Goal: Information Seeking & Learning: Understand process/instructions

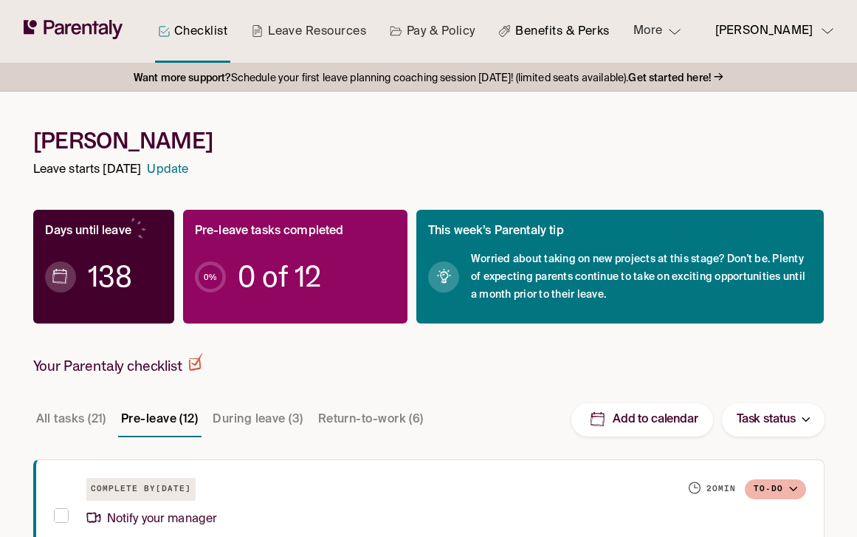
click at [541, 34] on link "Benefits & Perks" at bounding box center [554, 31] width 117 height 63
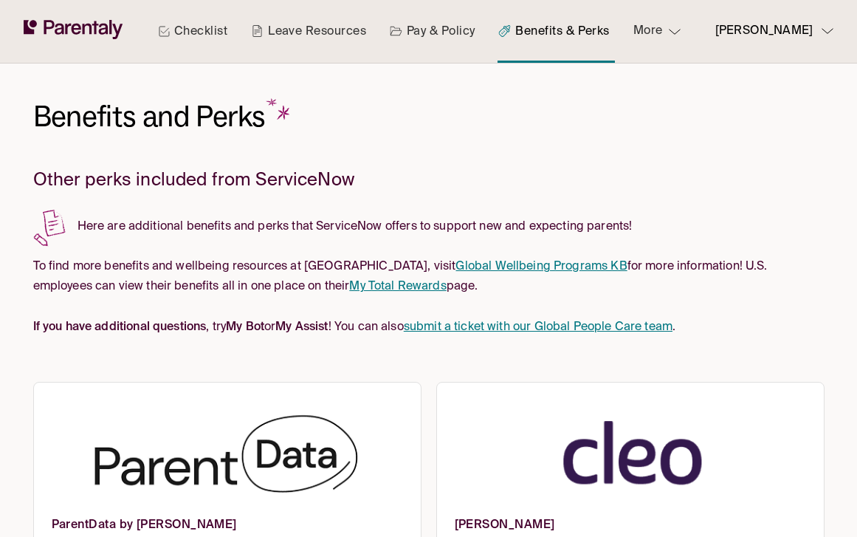
click at [418, 32] on link "Pay & Policy" at bounding box center [433, 31] width 92 height 63
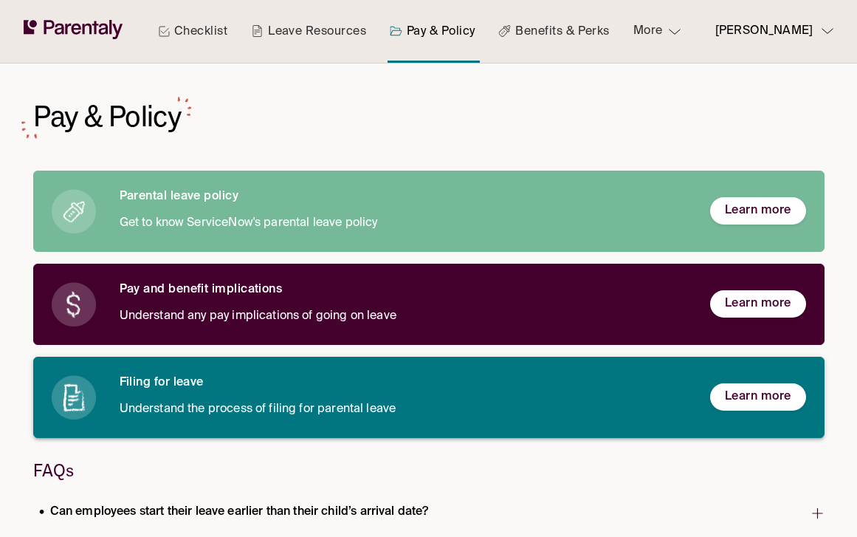
click at [145, 388] on h6 "Filing for leave" at bounding box center [403, 383] width 567 height 16
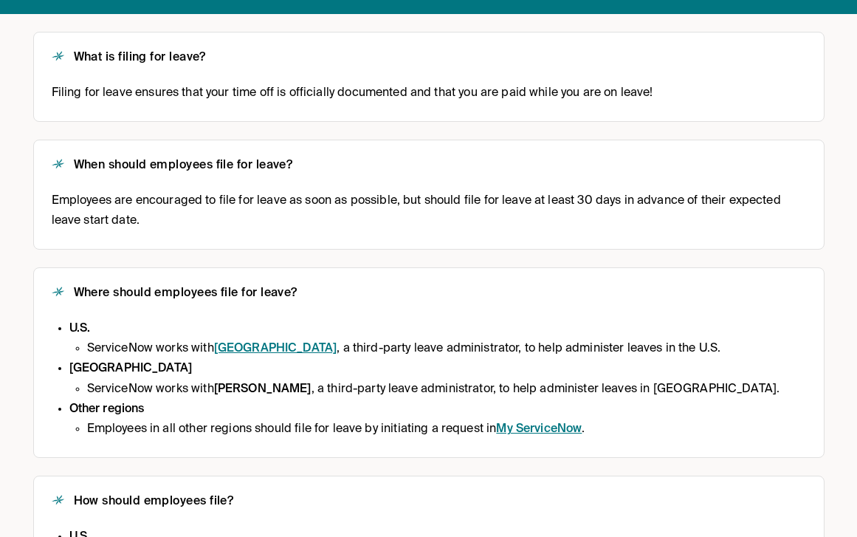
scroll to position [247, 0]
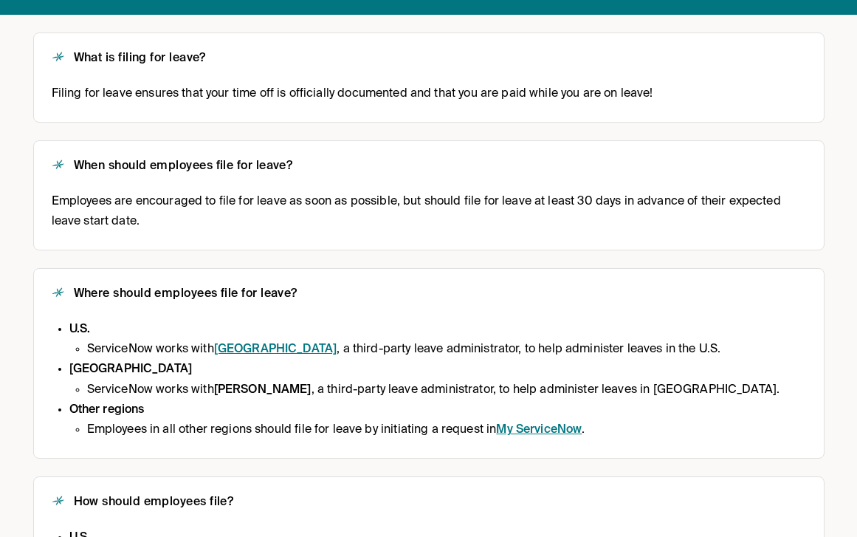
click at [321, 307] on div "Where should employees file for leave? [PERSON_NAME] works with Hartford , a th…" at bounding box center [429, 364] width 755 height 154
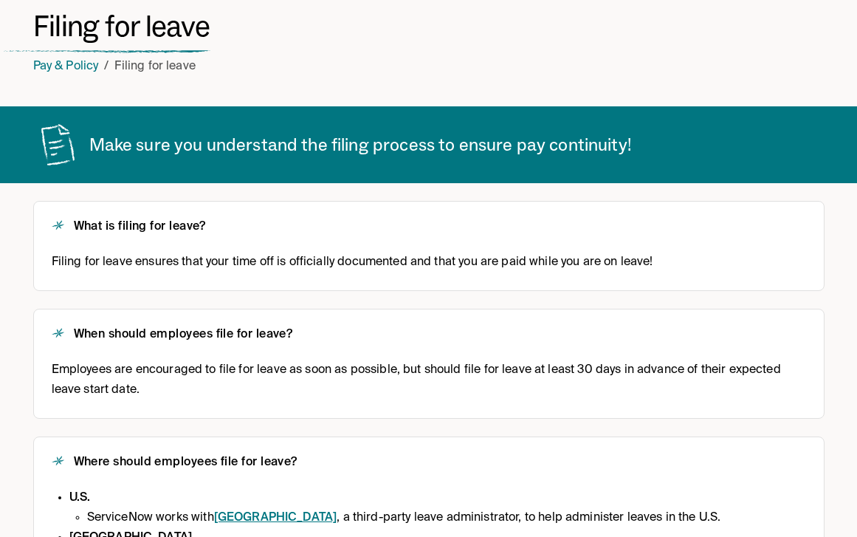
scroll to position [0, 0]
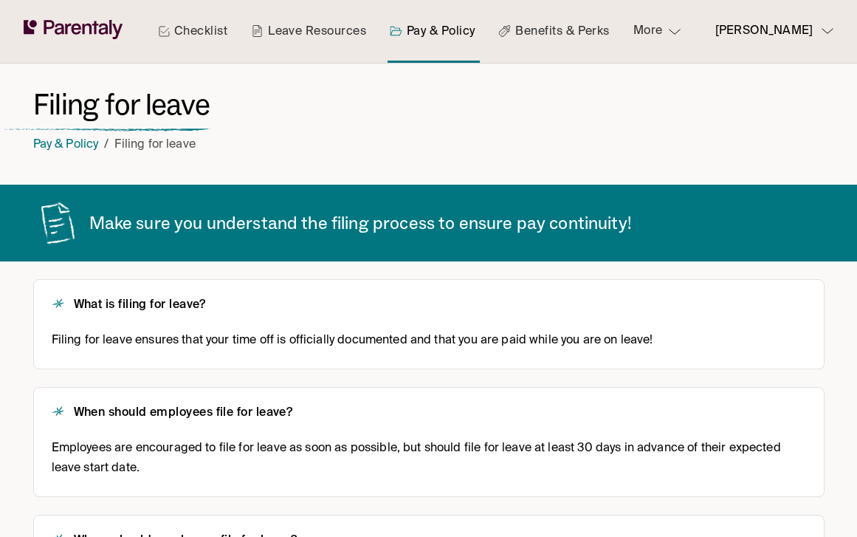
click at [547, 33] on link "Benefits & Perks" at bounding box center [554, 31] width 117 height 63
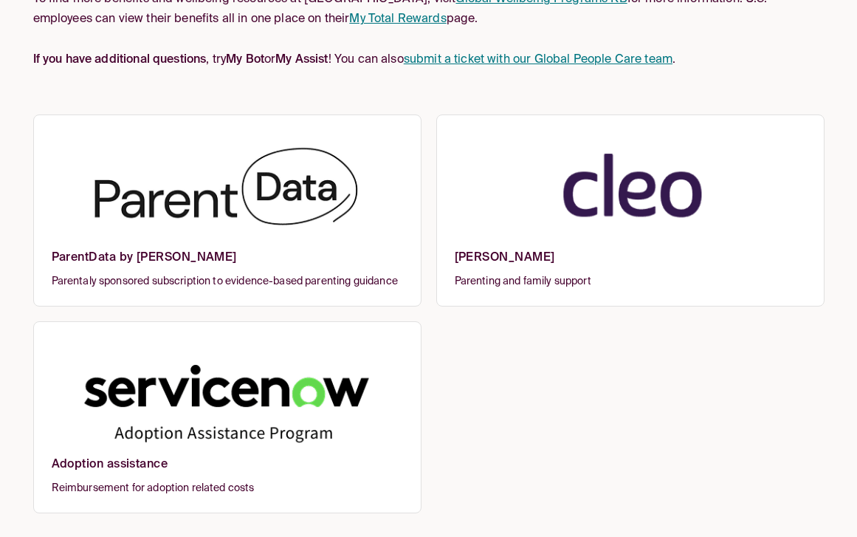
scroll to position [279, 0]
click at [612, 180] on img at bounding box center [631, 191] width 352 height 117
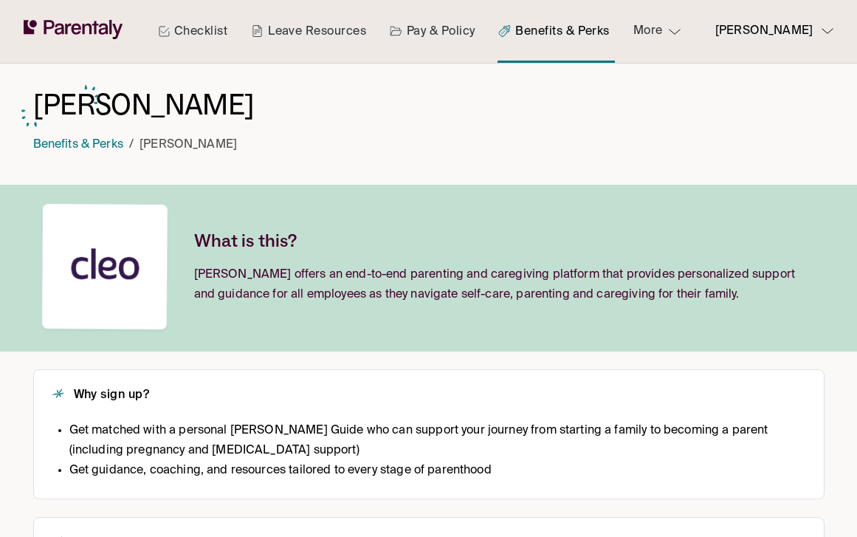
click at [188, 27] on link "Checklist" at bounding box center [192, 31] width 75 height 63
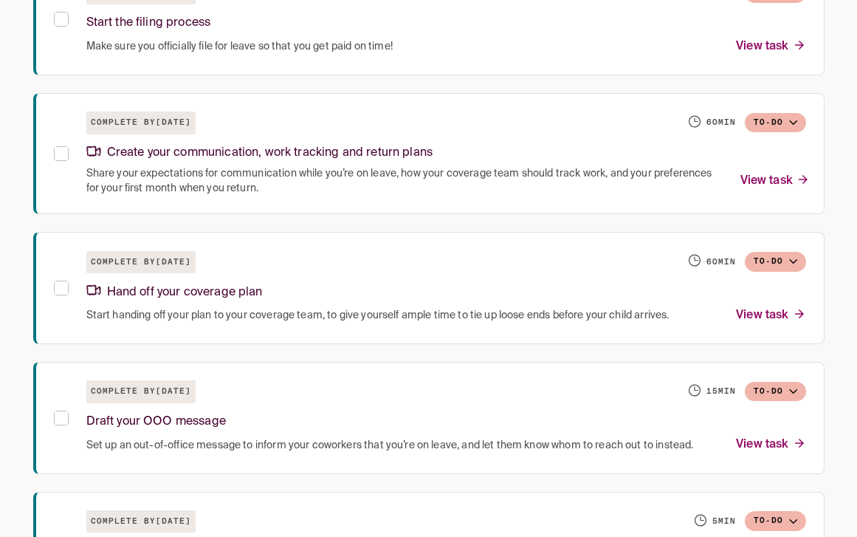
scroll to position [1504, 0]
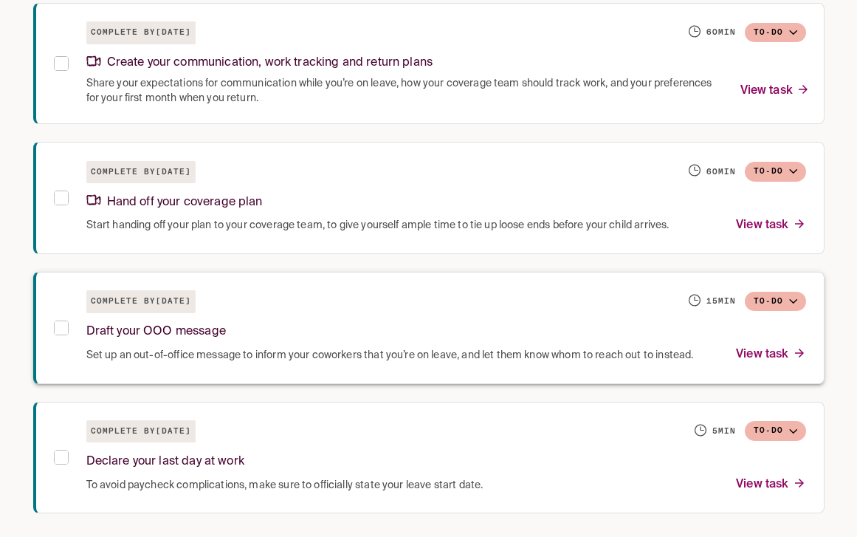
click at [352, 339] on div "Draft your OOO message" at bounding box center [446, 329] width 720 height 32
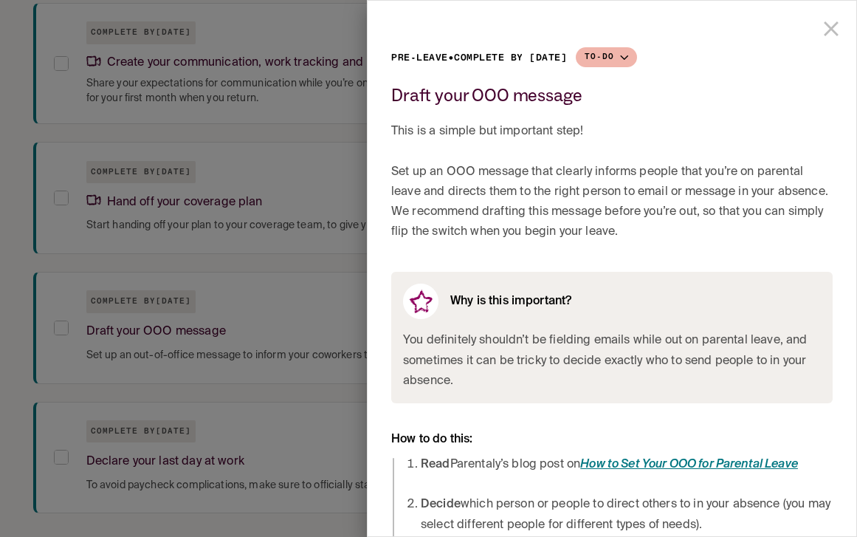
click at [208, 286] on div at bounding box center [428, 268] width 857 height 537
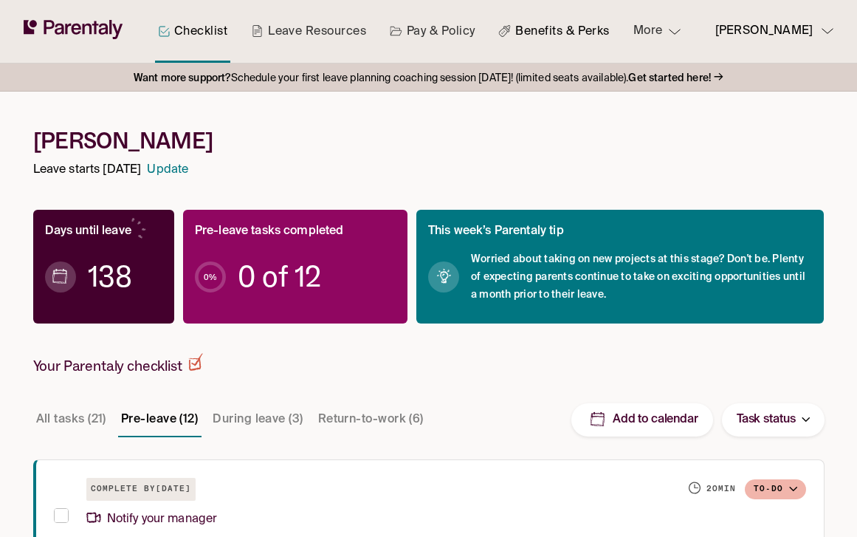
click at [556, 41] on link "Benefits & Perks" at bounding box center [554, 31] width 117 height 63
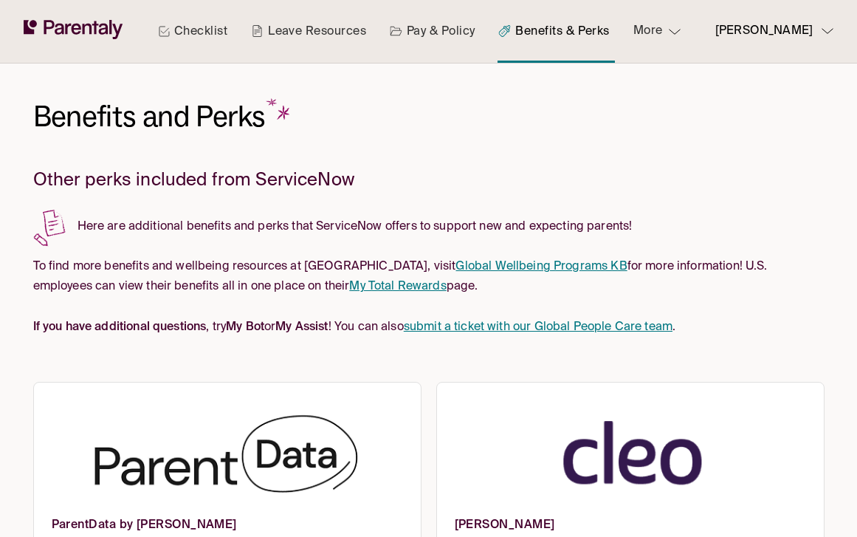
click at [411, 35] on link "Pay & Policy" at bounding box center [433, 31] width 92 height 63
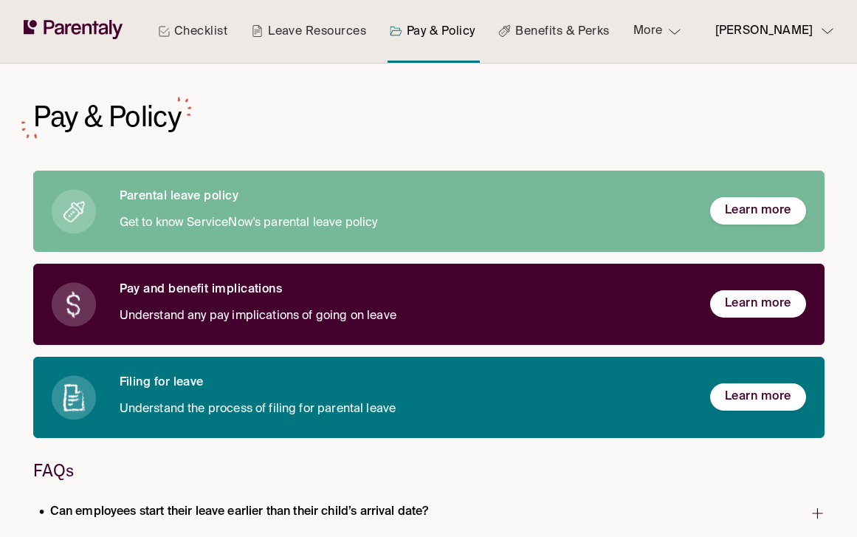
click at [506, 106] on div "Pay & Policy Parental leave policy Get to know ServiceNow's parental leave poli…" at bounding box center [429, 446] width 792 height 765
click at [552, 32] on link "Benefits & Perks" at bounding box center [554, 31] width 117 height 63
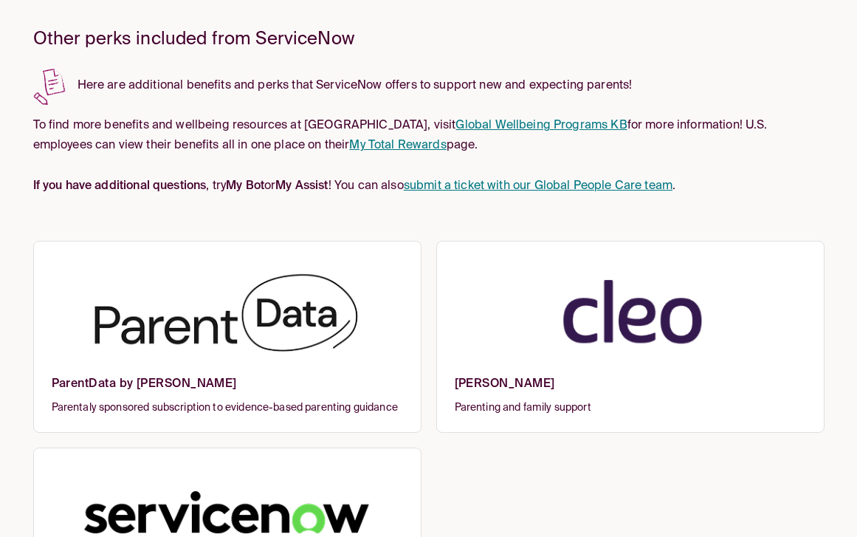
scroll to position [132, 0]
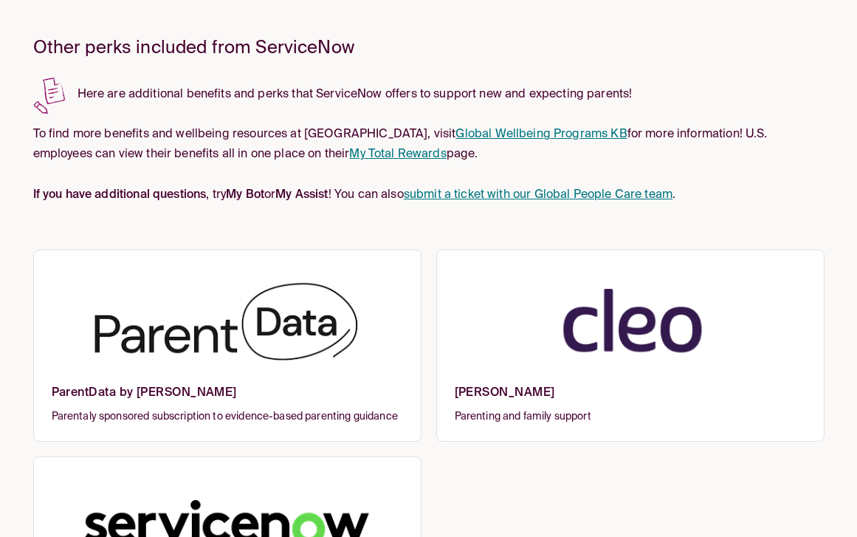
click at [499, 343] on img at bounding box center [631, 326] width 352 height 117
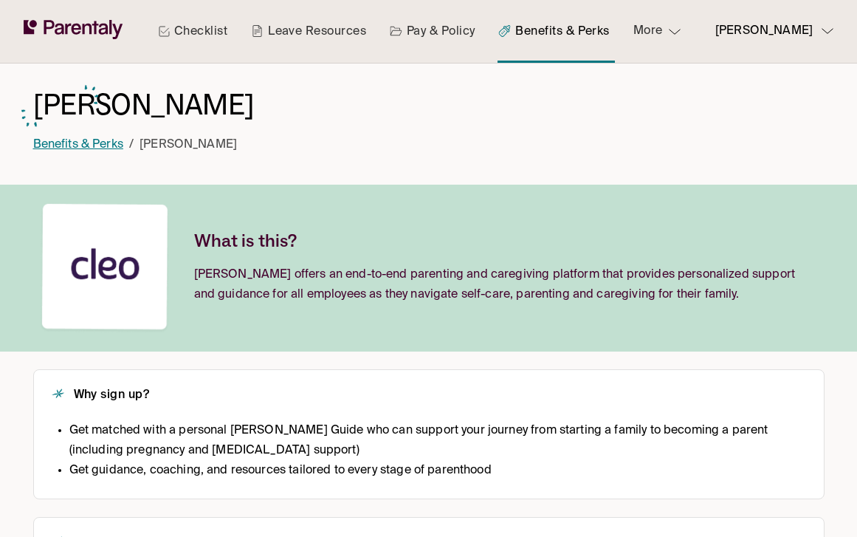
click at [86, 145] on link "Benefits & Perks" at bounding box center [78, 145] width 90 height 12
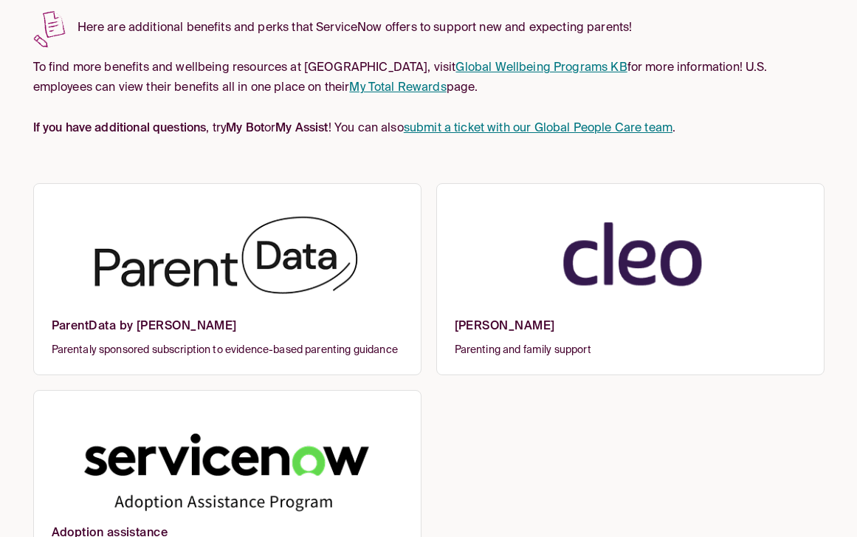
scroll to position [279, 0]
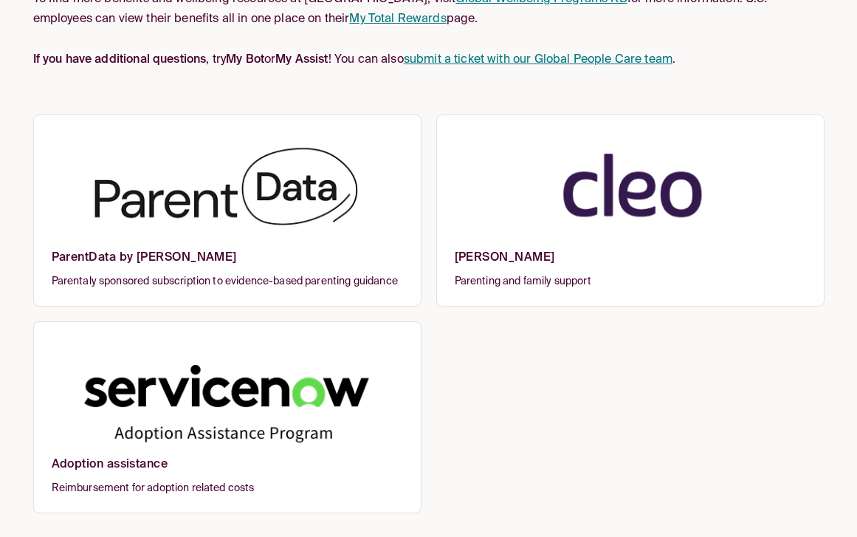
click at [177, 141] on img at bounding box center [228, 191] width 352 height 117
